Goal: Find specific page/section: Find specific page/section

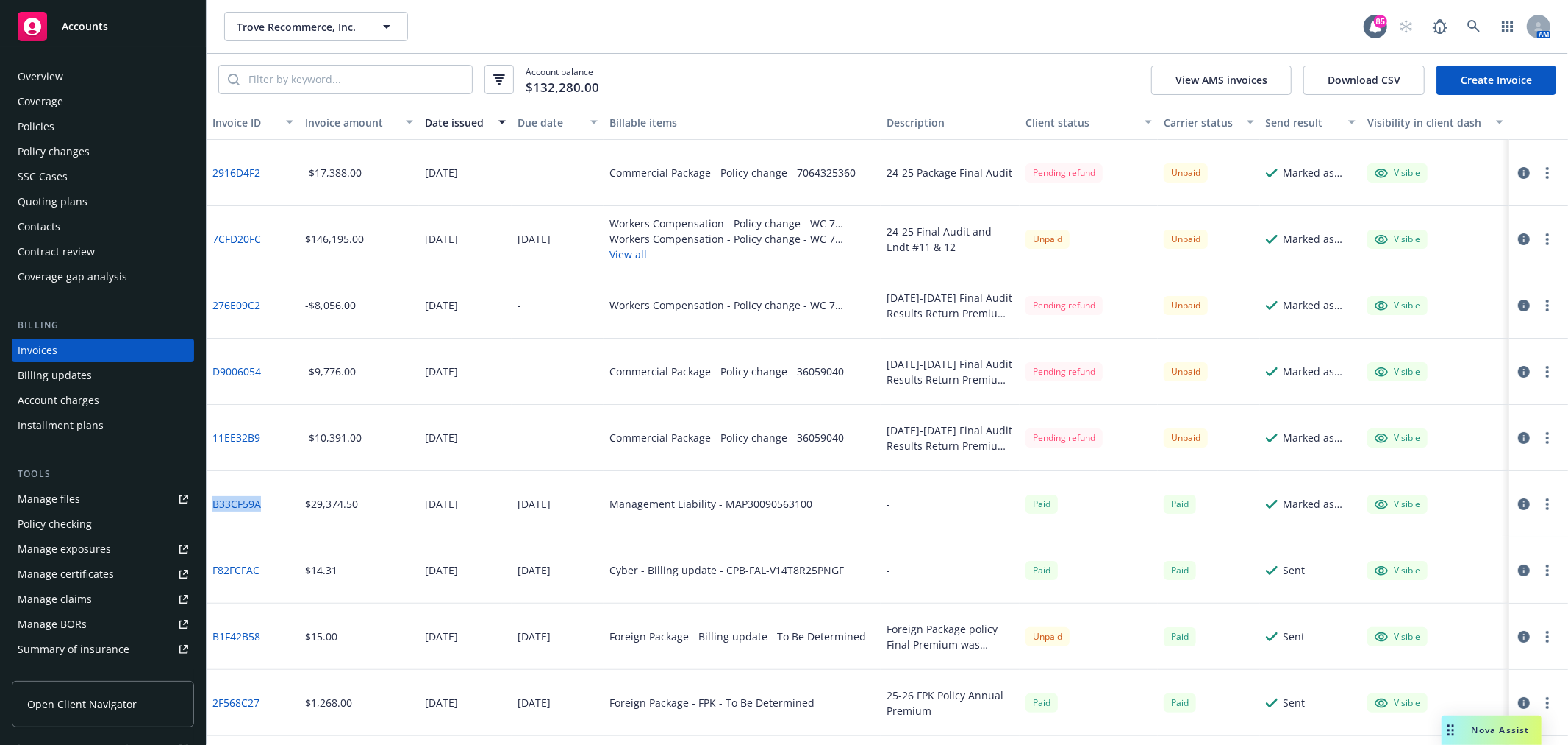
click at [77, 126] on div "Policies" at bounding box center [103, 126] width 171 height 23
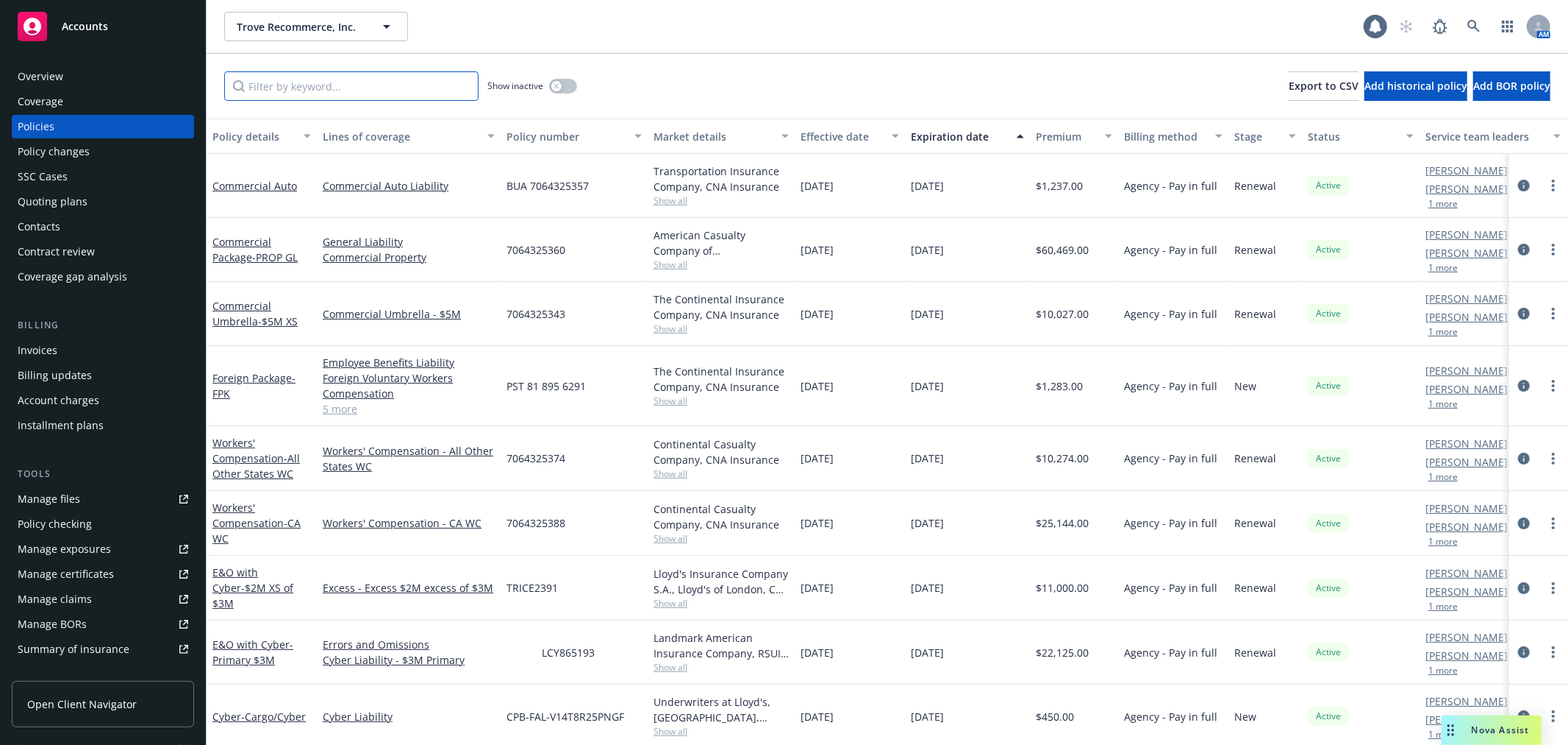
click at [388, 85] on input "Filter by keyword..." at bounding box center [351, 86] width 255 height 30
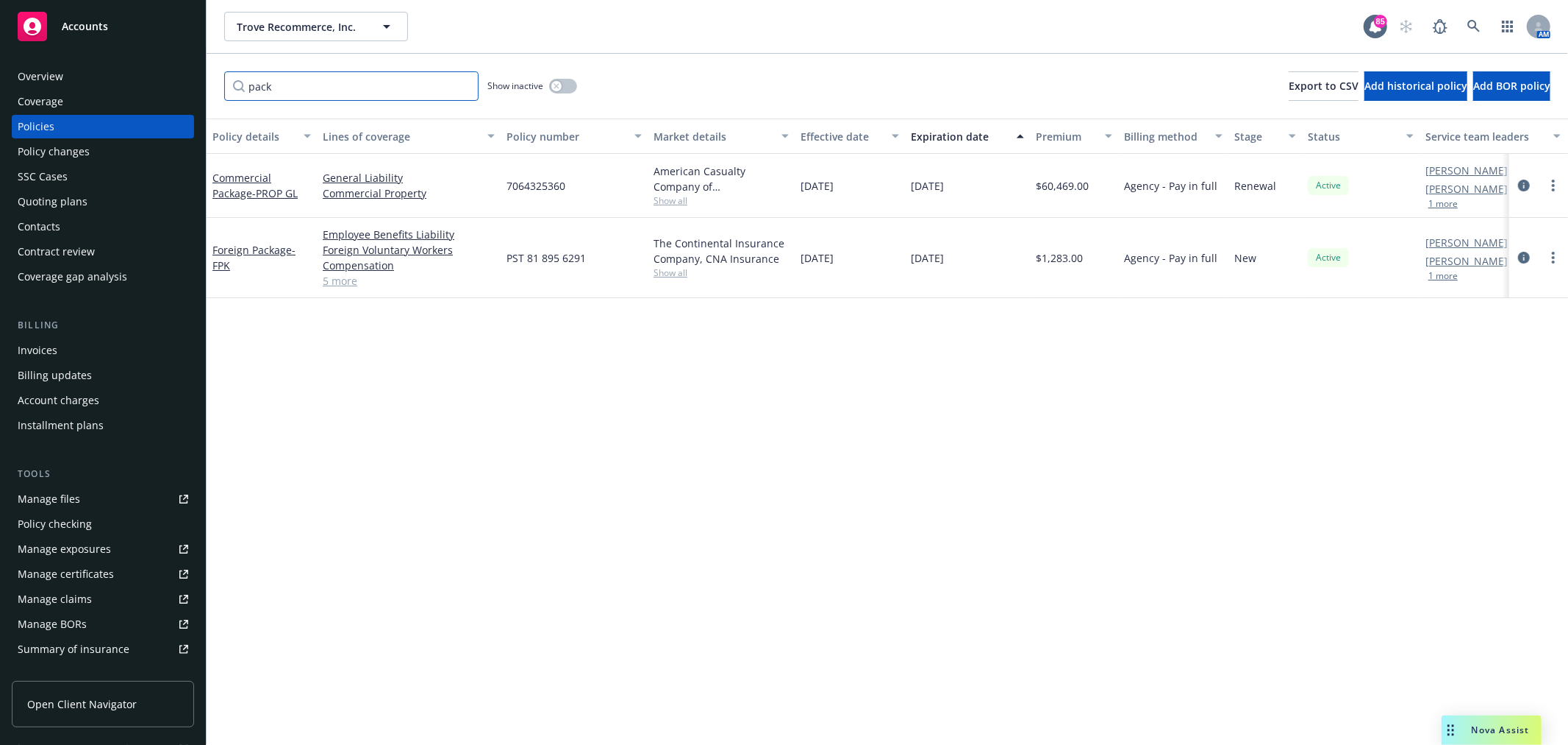
type input "pack"
click at [572, 83] on button "button" at bounding box center [563, 86] width 28 height 14
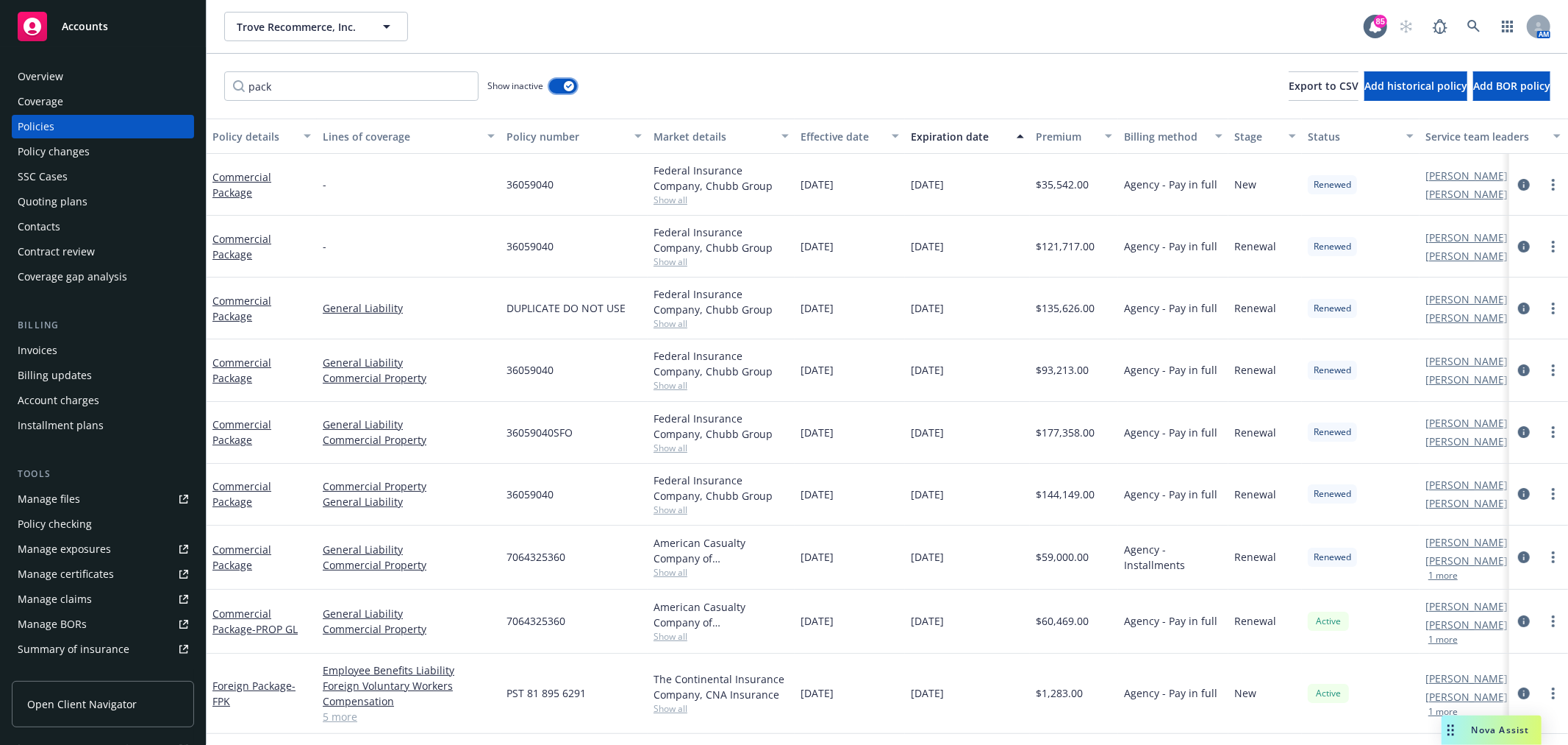
click at [562, 87] on button "button" at bounding box center [563, 86] width 28 height 14
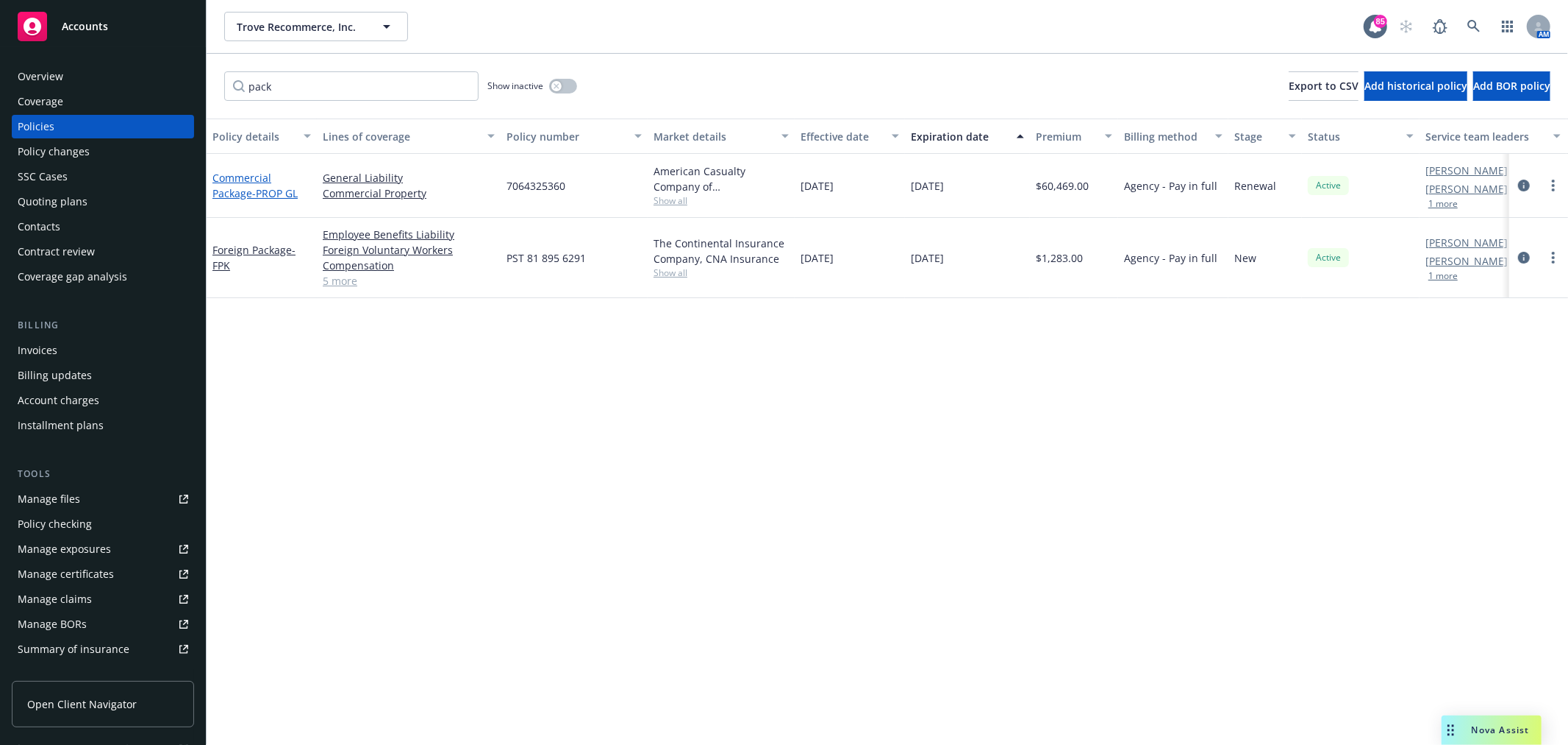
click at [235, 189] on link "Commercial Package - PROP GL" at bounding box center [255, 186] width 86 height 30
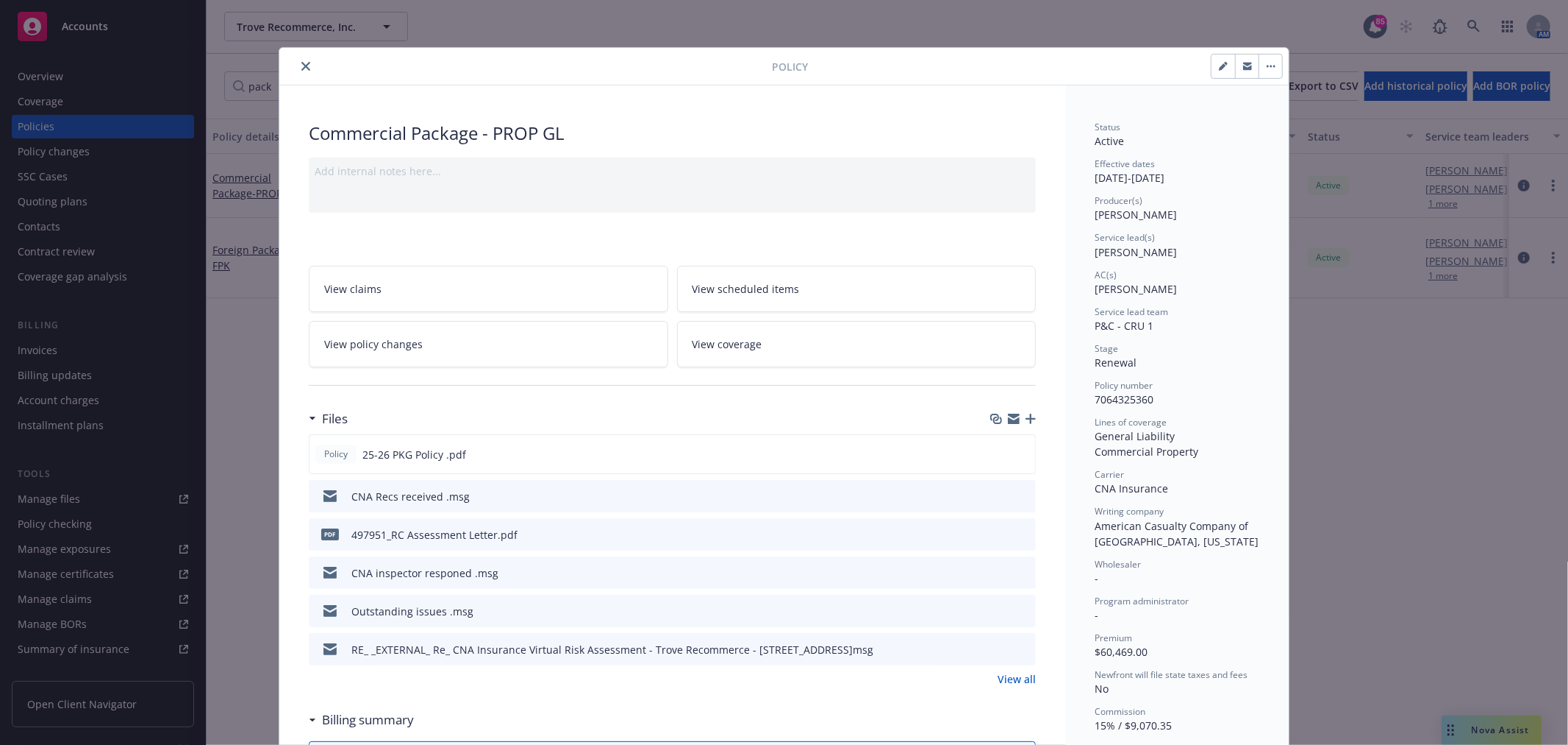
click at [1018, 498] on icon "preview file" at bounding box center [1022, 495] width 13 height 11
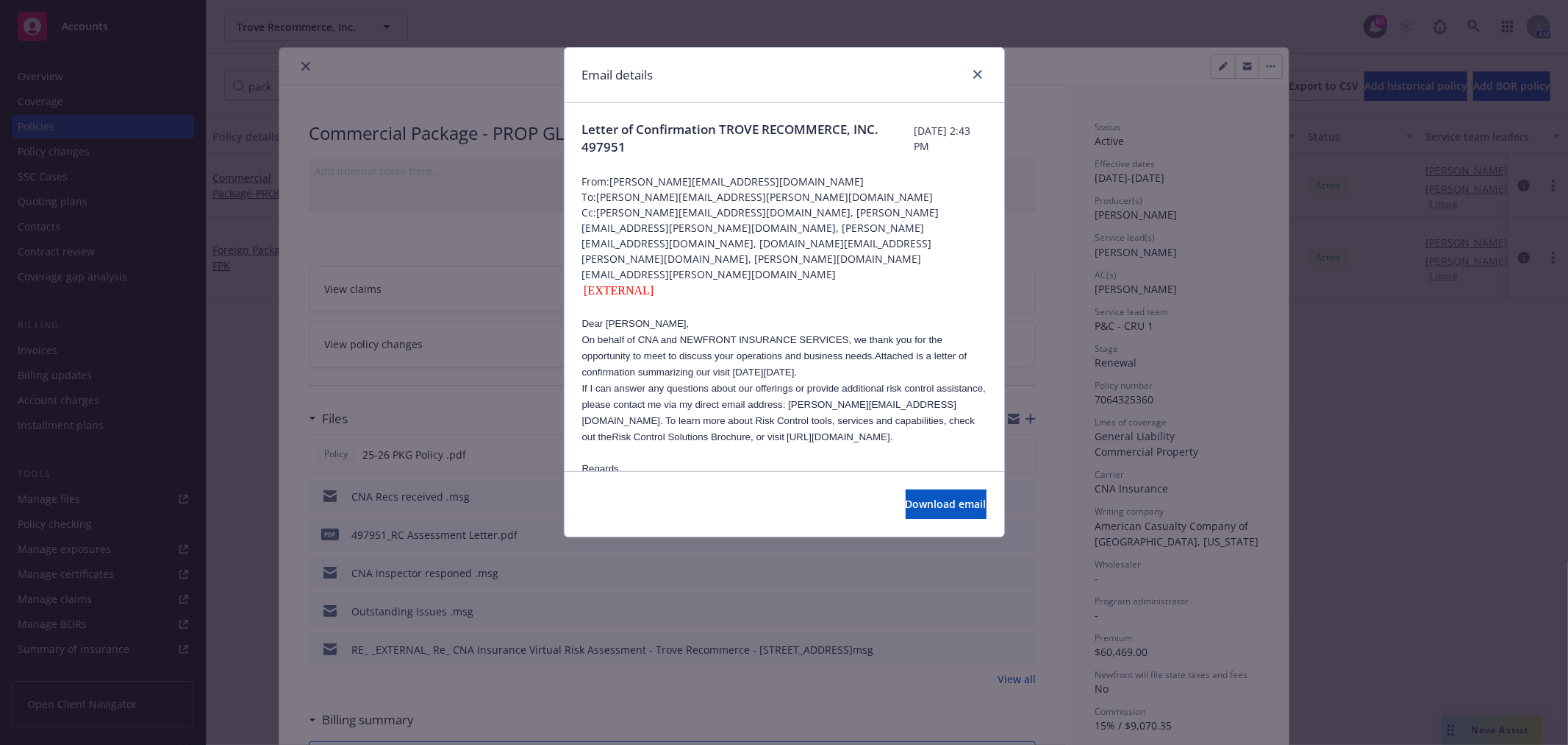
click at [986, 80] on div at bounding box center [975, 75] width 23 height 19
click at [981, 74] on icon "close" at bounding box center [977, 74] width 9 height 9
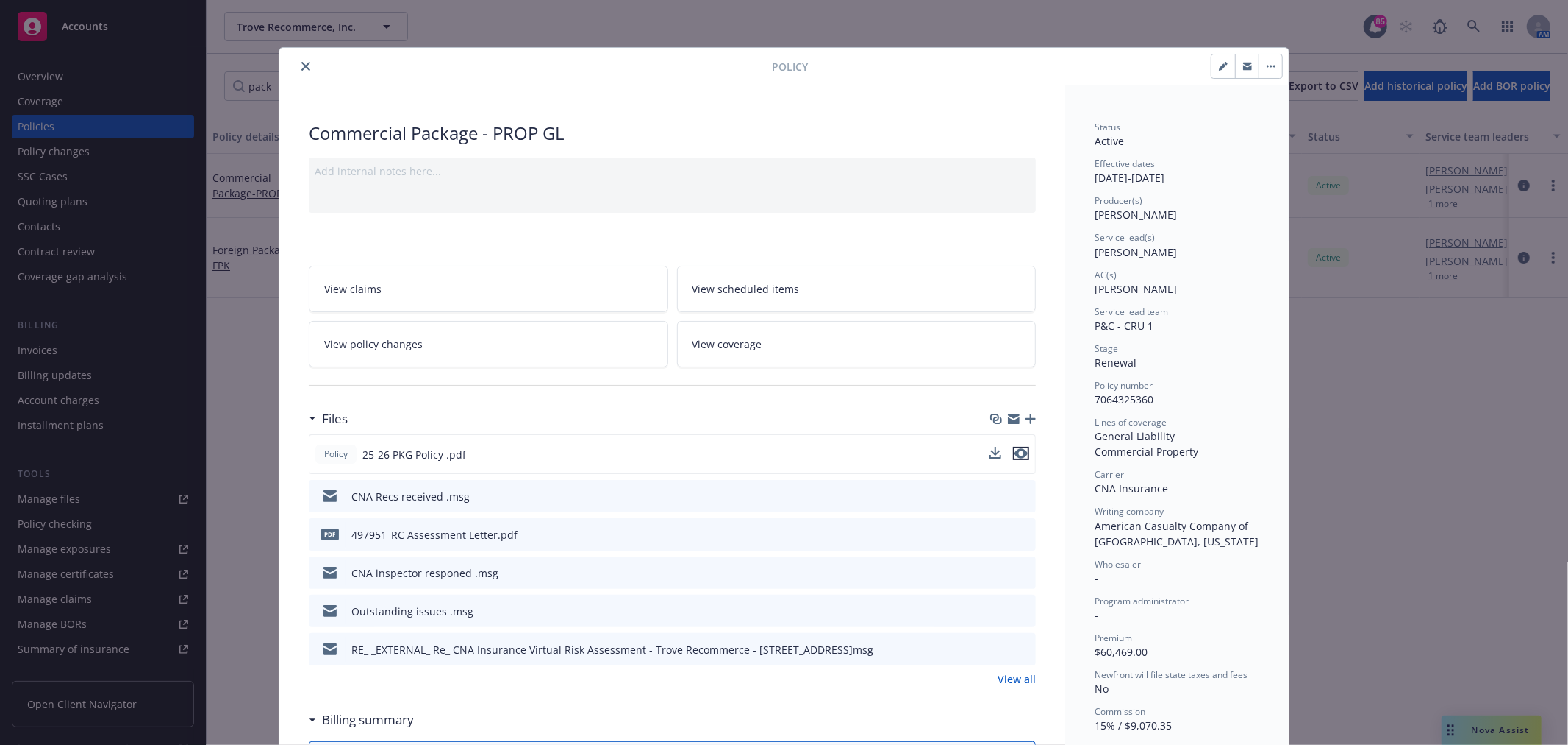
click at [1015, 453] on icon "preview file" at bounding box center [1021, 453] width 13 height 11
